Goal: Navigation & Orientation: Find specific page/section

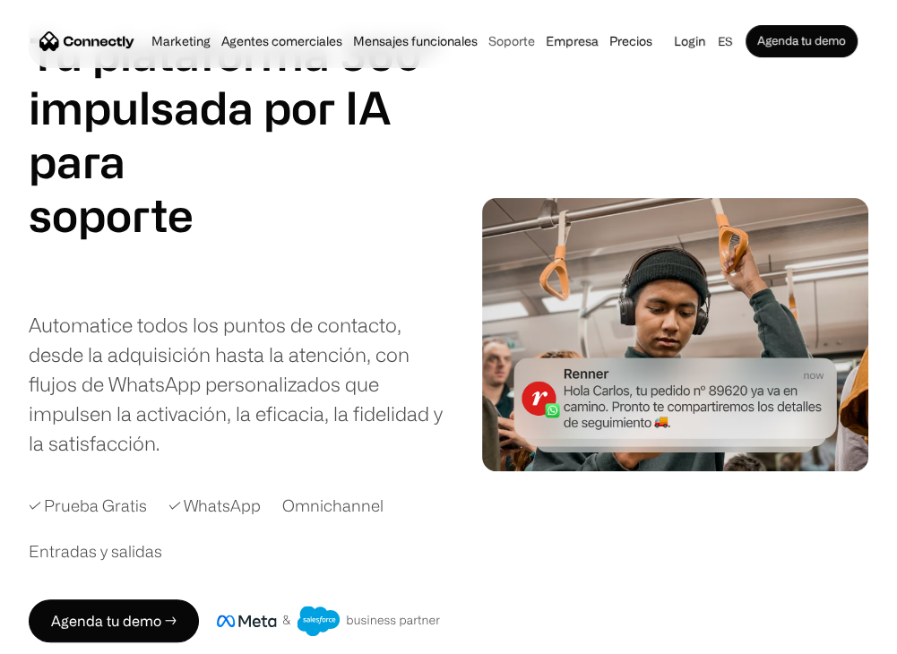
scroll to position [269, 0]
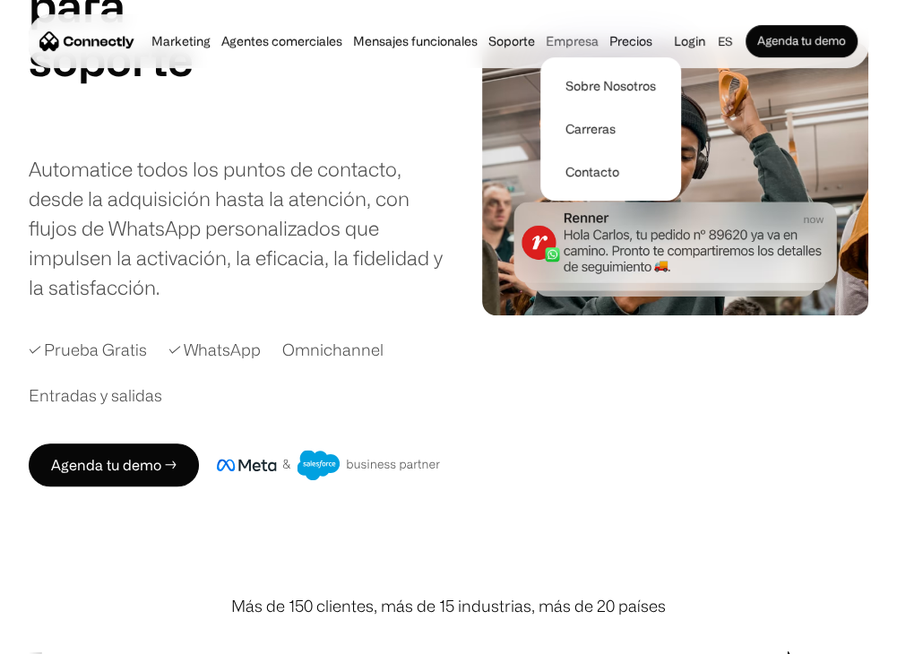
click at [573, 39] on div "Empresa" at bounding box center [572, 41] width 53 height 25
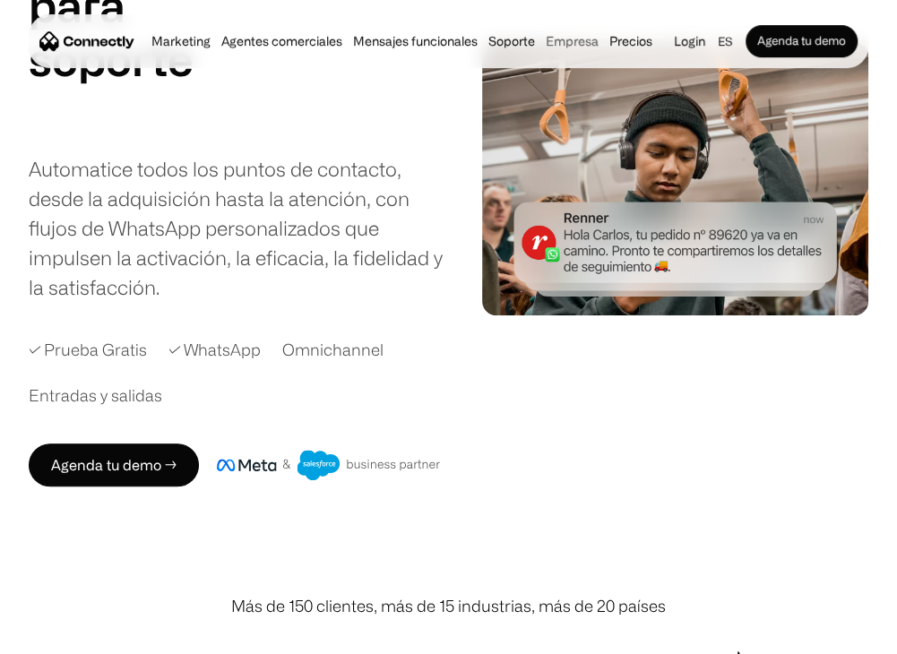
click at [574, 37] on div "Empresa" at bounding box center [572, 41] width 53 height 25
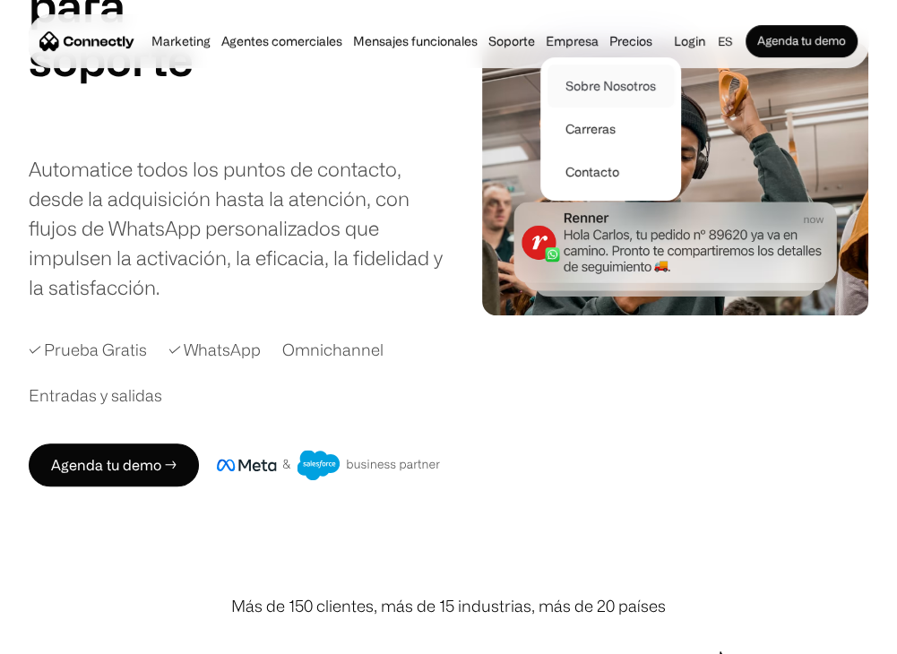
click at [586, 73] on link "Sobre Nosotros" at bounding box center [610, 86] width 126 height 43
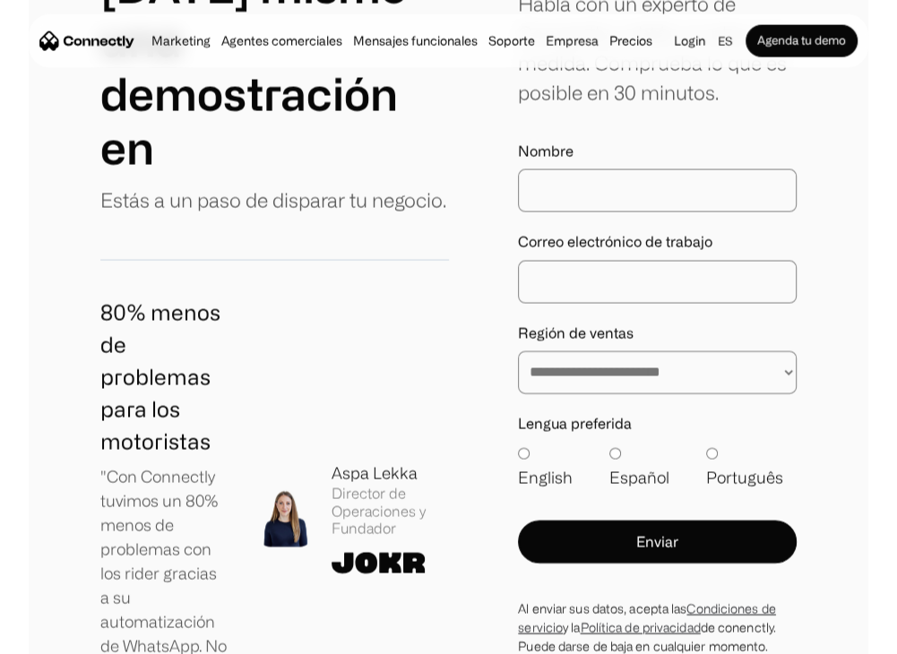
scroll to position [2484, 0]
